Goal: Information Seeking & Learning: Check status

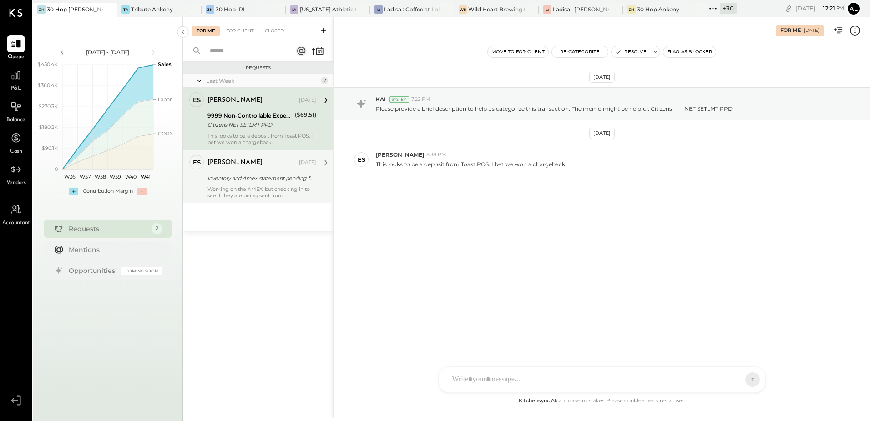
click at [285, 191] on div "Working on the AMEX, but checking in to see if they are being sent from Margin …" at bounding box center [262, 192] width 109 height 13
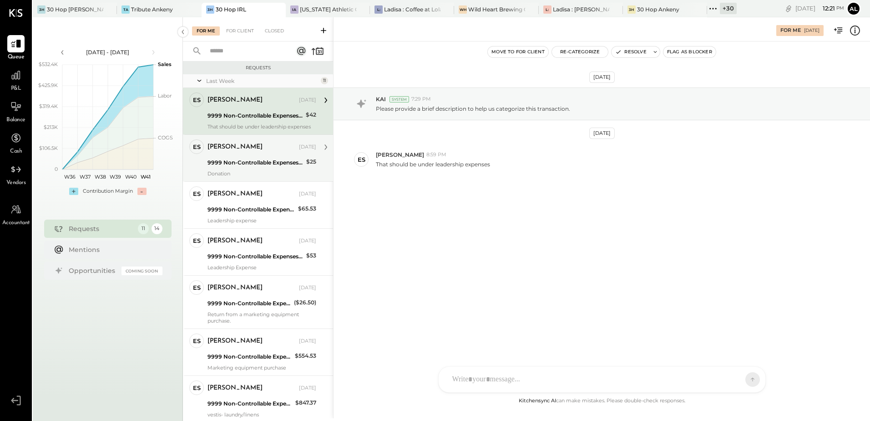
click at [239, 156] on div "Erik Shewmaker Oct 06, 2025 9999 Non-Controllable Expenses:Other Income and Exp…" at bounding box center [262, 157] width 109 height 37
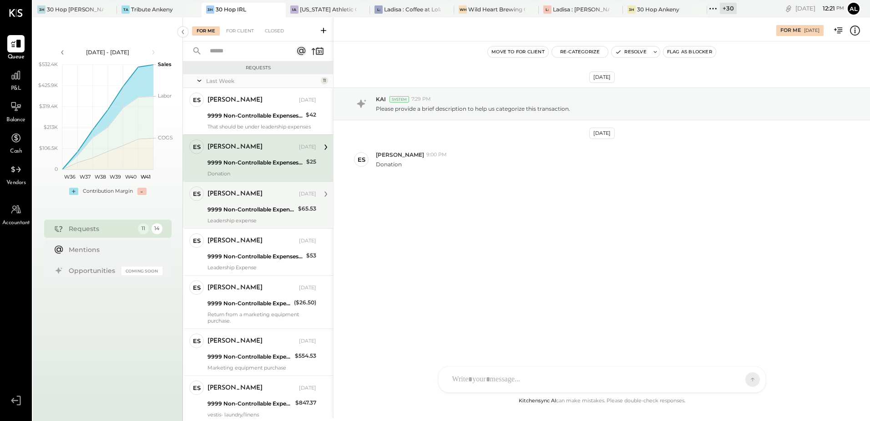
click at [241, 201] on div "Erik Shewmaker Oct 06, 2025" at bounding box center [262, 193] width 109 height 15
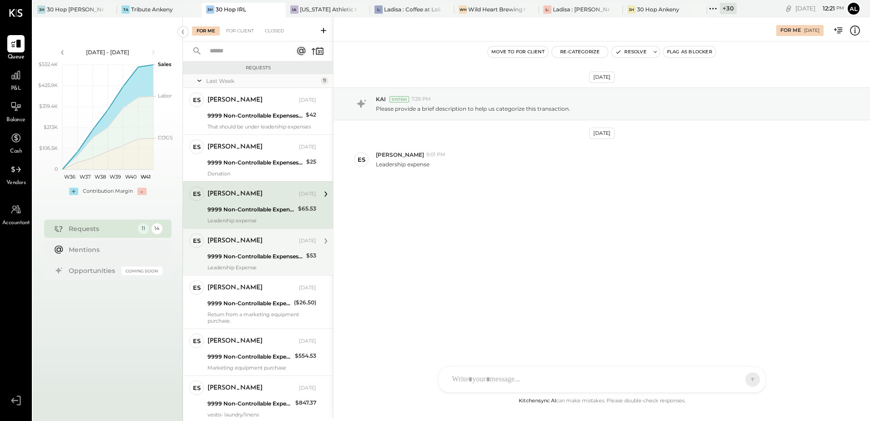
click at [238, 249] on div "Erik Shewmaker Oct 06, 2025 9999 Non-Controllable Expenses:Other Income and Exp…" at bounding box center [262, 251] width 109 height 37
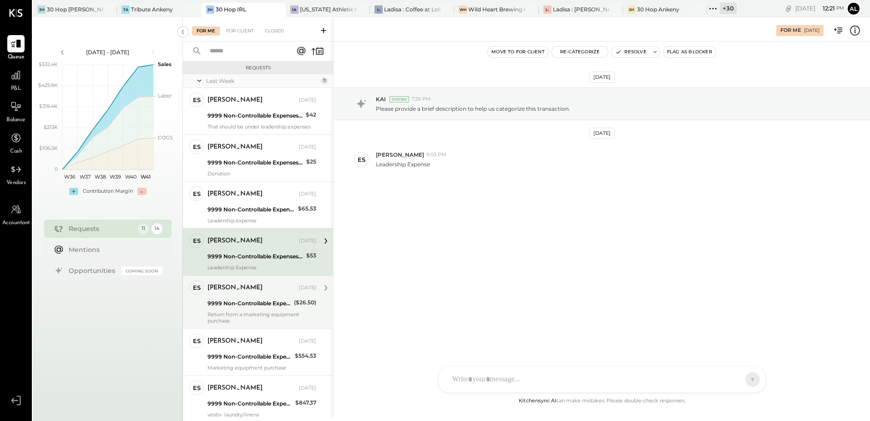
click at [249, 305] on div "9999 Non-Controllable Expenses:Other Income and Expenses:To Be Classified P&L" at bounding box center [250, 303] width 84 height 9
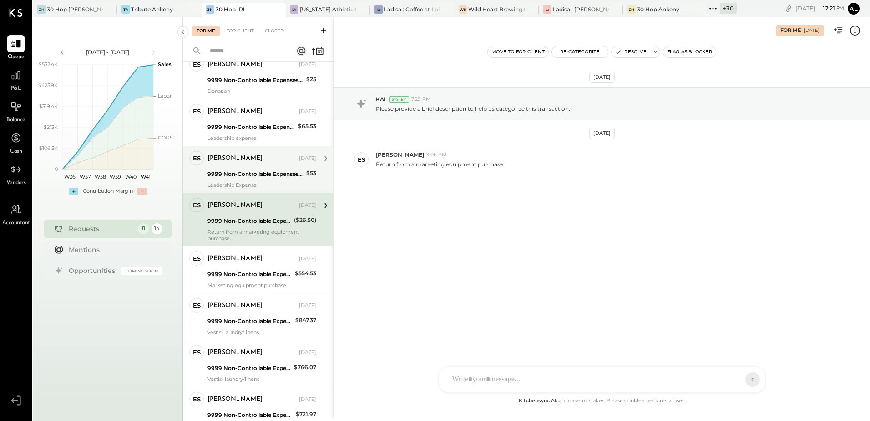
scroll to position [91, 0]
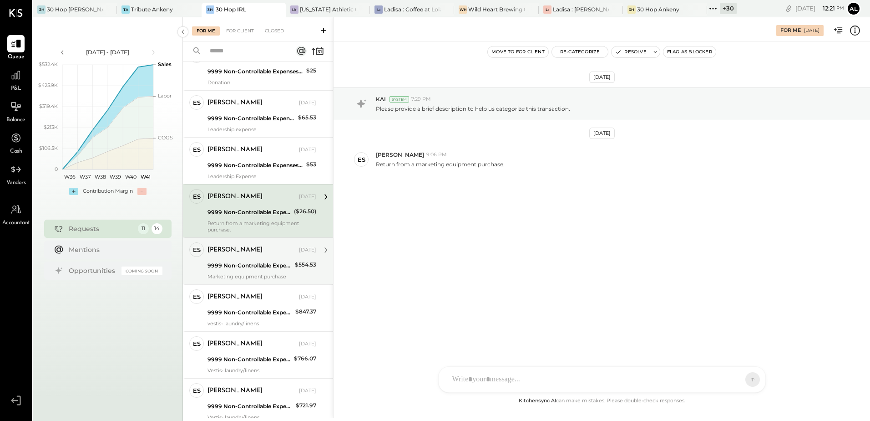
click at [262, 253] on div "[PERSON_NAME]" at bounding box center [253, 249] width 90 height 9
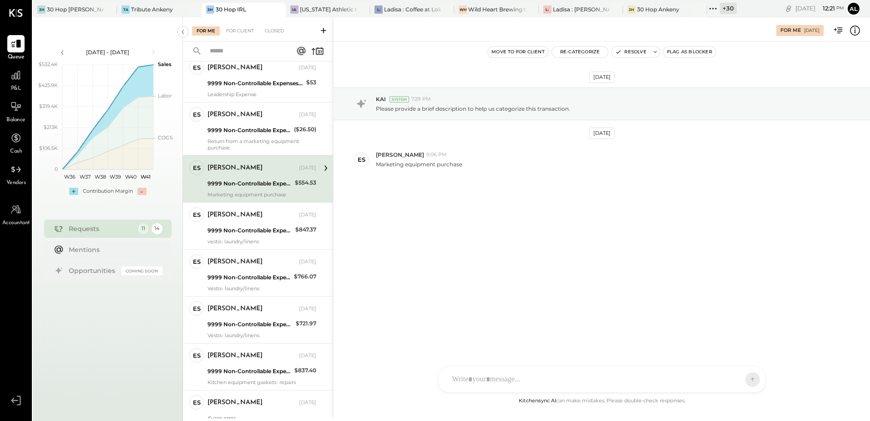
scroll to position [182, 0]
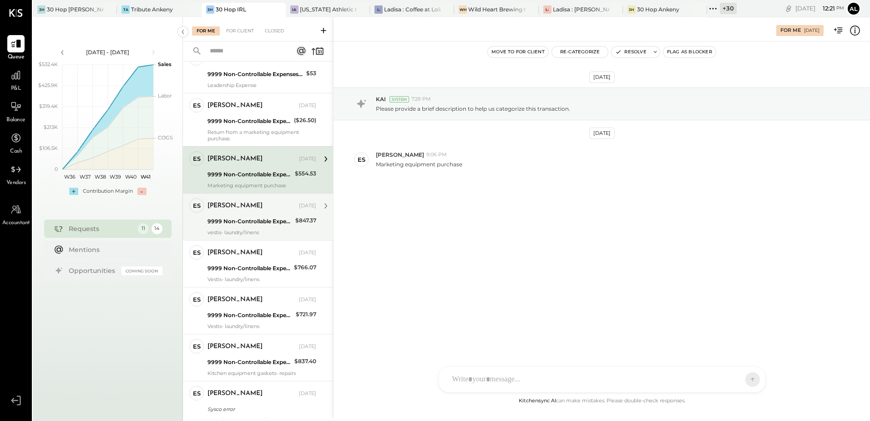
click at [260, 228] on div "Erik Shewmaker Oct 06, 2025 9999 Non-Controllable Expenses:Other Income and Exp…" at bounding box center [262, 216] width 109 height 37
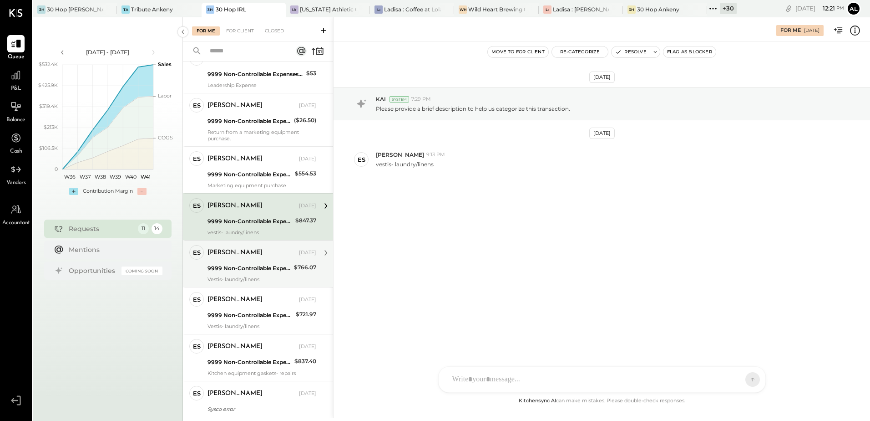
click at [261, 265] on div "9999 Non-Controllable Expenses:Other Income and Expenses:To Be Classified P&L" at bounding box center [250, 268] width 84 height 9
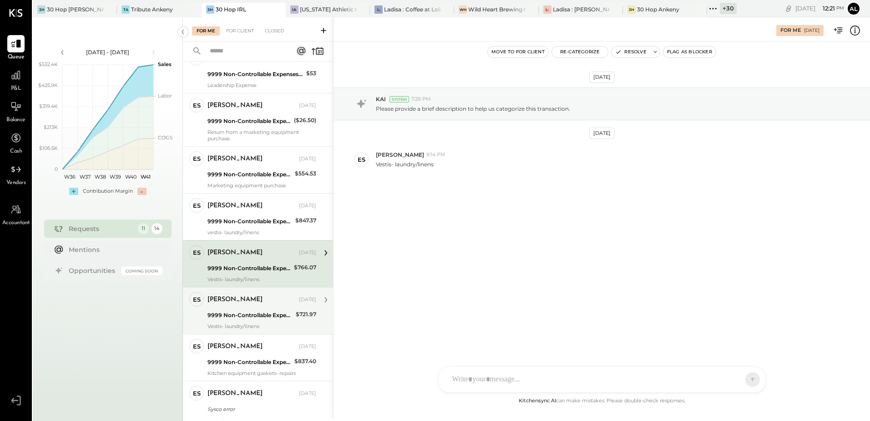
click at [252, 314] on div "9999 Non-Controllable Expenses:Other Income and Expenses:To Be Classified P&L" at bounding box center [251, 314] width 86 height 9
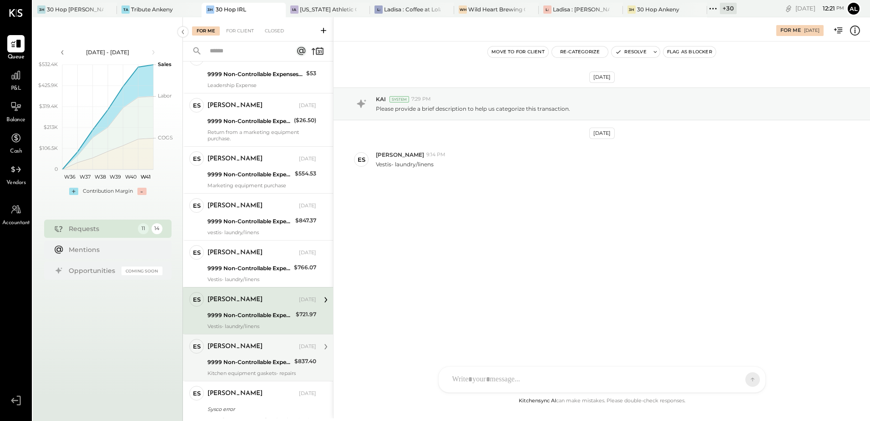
click at [237, 334] on div "ES Erik Shewmaker Owner Erik Shewmaker Oct 06, 2025 9999 Non-Controllable Expen…" at bounding box center [258, 357] width 150 height 47
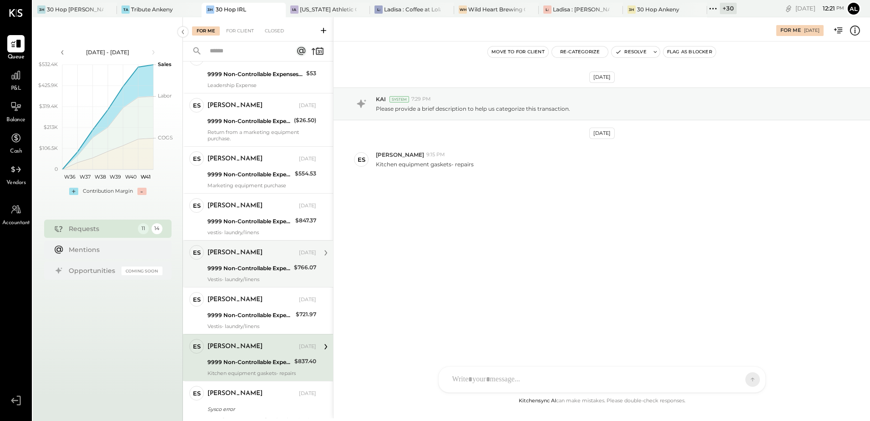
scroll to position [224, 0]
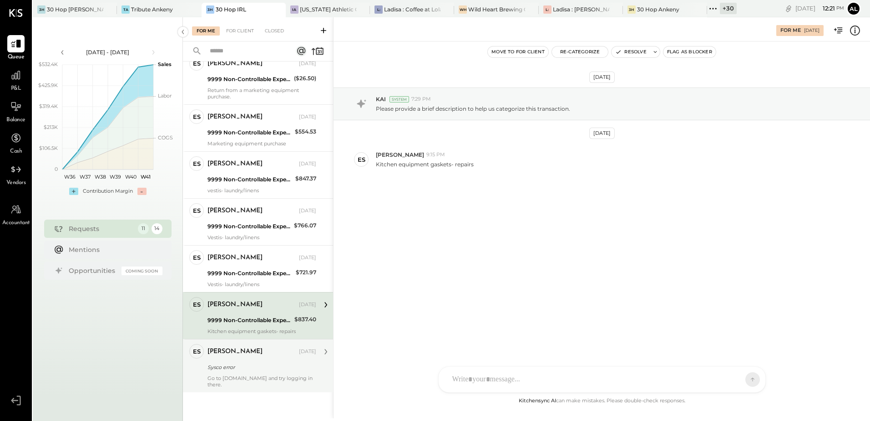
drag, startPoint x: 227, startPoint y: 368, endPoint x: 228, endPoint y: 351, distance: 16.9
click at [226, 368] on div "Sysco error" at bounding box center [261, 366] width 106 height 9
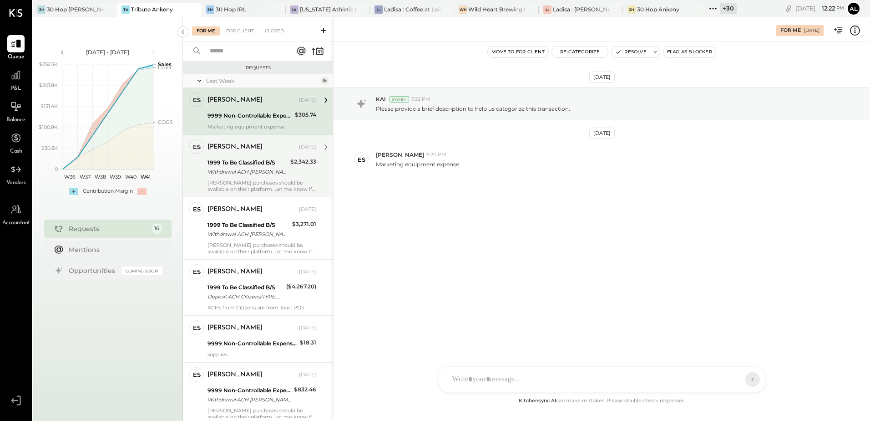
click at [248, 164] on div "1999 To Be Classified B/S" at bounding box center [248, 162] width 80 height 9
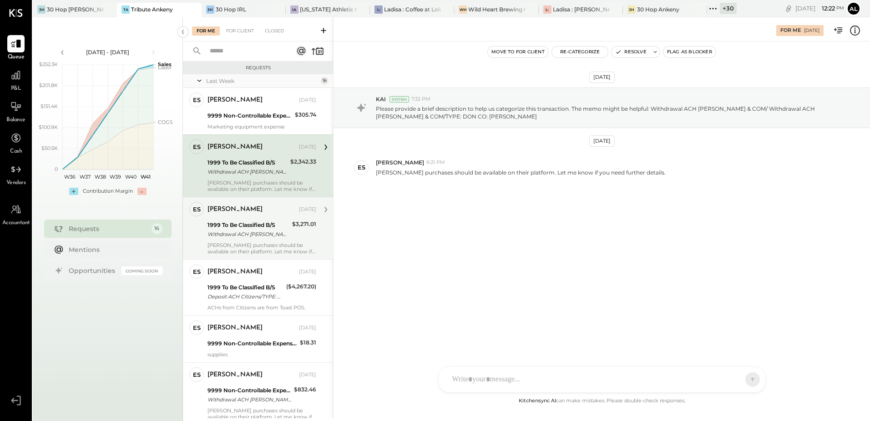
click at [243, 233] on div "Withdrawal ACH EDWARD DON & COM/ Withdrawal ACH EDWARD DON & COM/TYPE: DON CO: …" at bounding box center [249, 233] width 82 height 9
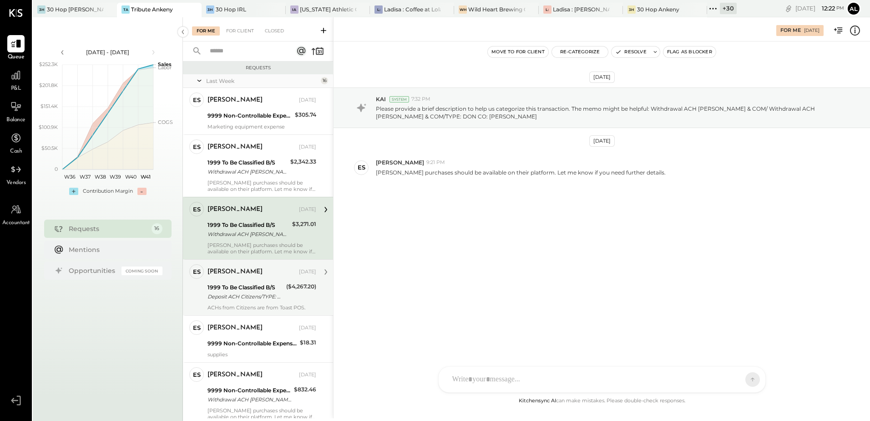
click at [241, 285] on div "1999 To Be Classified B/S" at bounding box center [246, 287] width 76 height 9
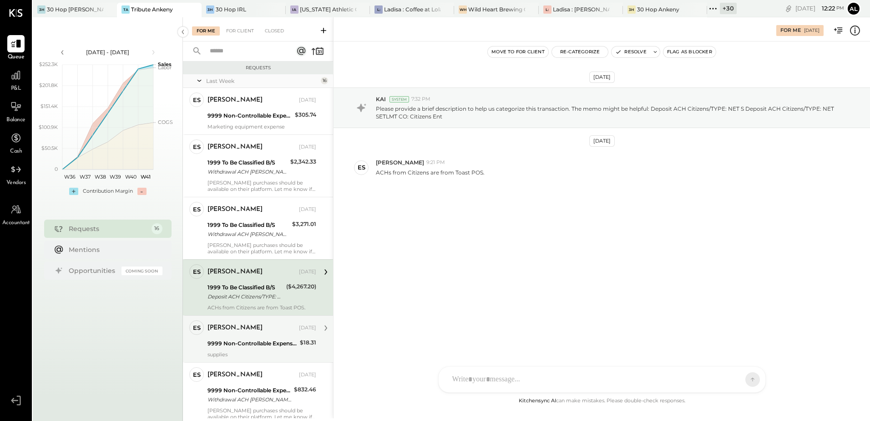
click at [249, 333] on div "Erik Shewmaker Oct 06, 2025" at bounding box center [262, 327] width 109 height 13
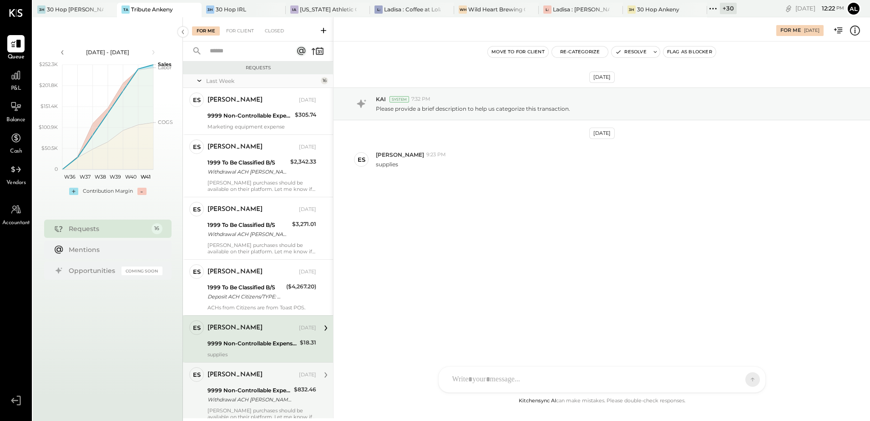
click at [240, 398] on div "Withdrawal ACH EDWARD DON & COM/ Withdrawal ACH EDWARD DON & COM/TYPE: DON CO: …" at bounding box center [250, 399] width 84 height 9
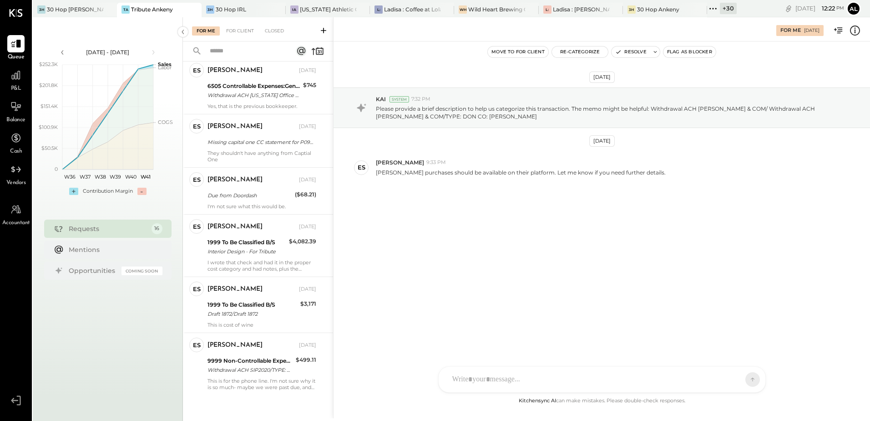
scroll to position [572, 0]
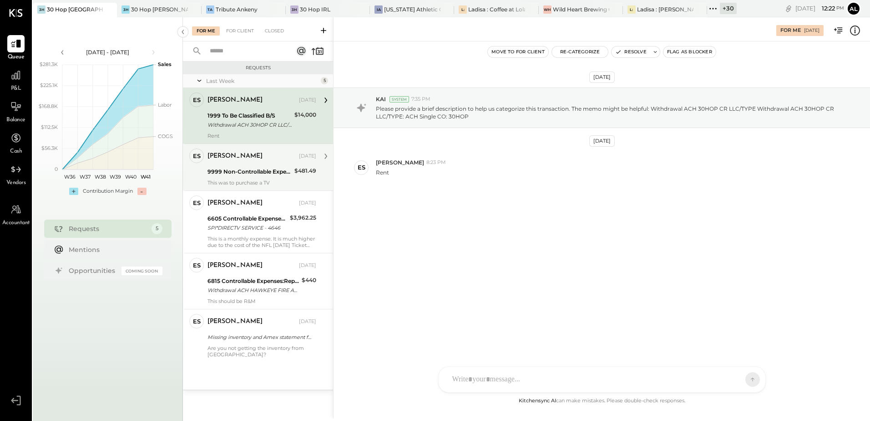
click at [242, 168] on div "9999 Non-Controllable Expenses:Other Income and Expenses:To Be Classified P&L" at bounding box center [250, 171] width 84 height 9
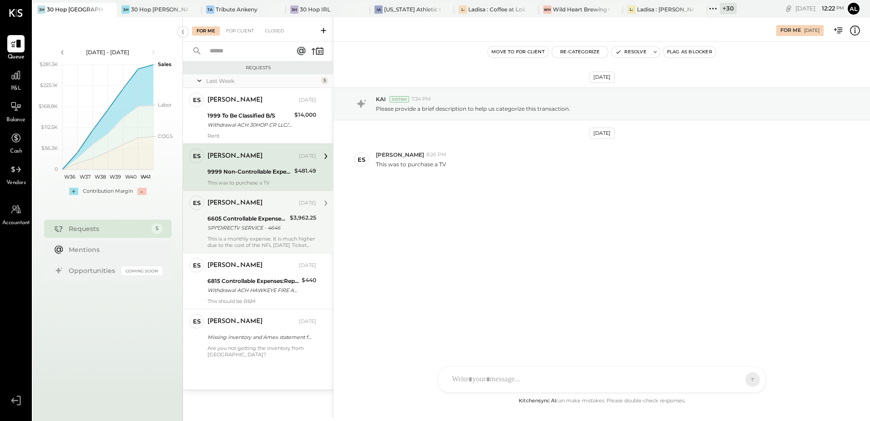
click at [236, 229] on div "SPI*DIRECTV SERVICE - 4646" at bounding box center [248, 227] width 80 height 9
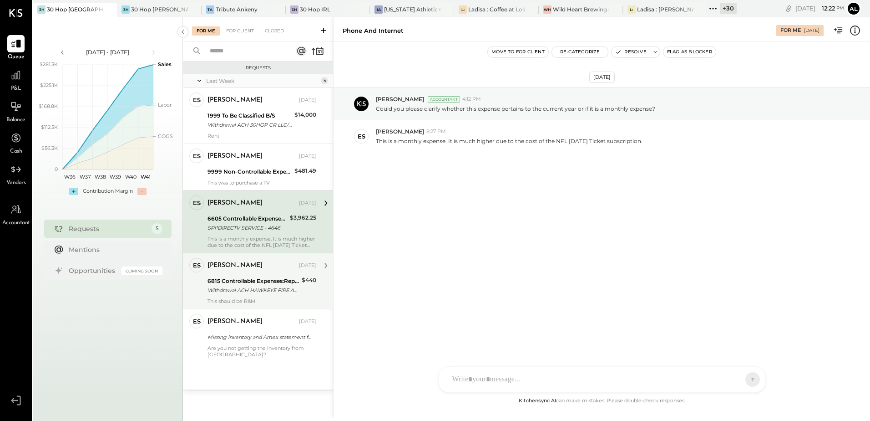
click at [244, 280] on div "6815 Controllable Expenses:Repairs & Maintenance:Repair & Maintenance, Facility" at bounding box center [254, 280] width 92 height 9
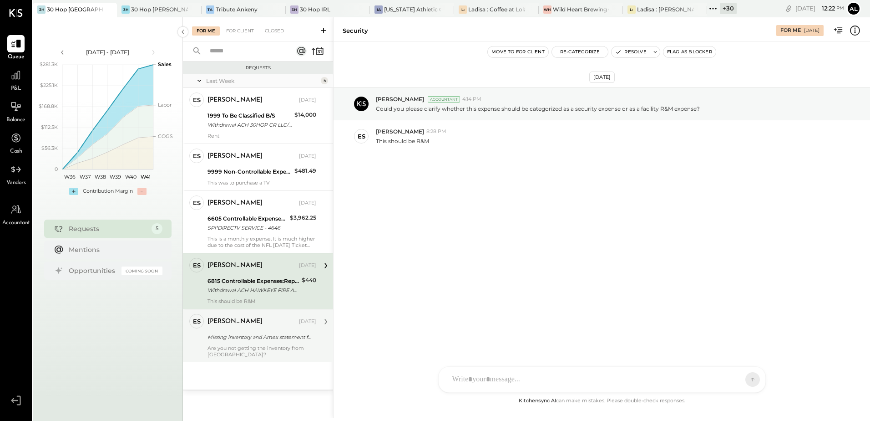
click at [245, 321] on div "[PERSON_NAME]" at bounding box center [235, 321] width 55 height 9
